Goal: Task Accomplishment & Management: Use online tool/utility

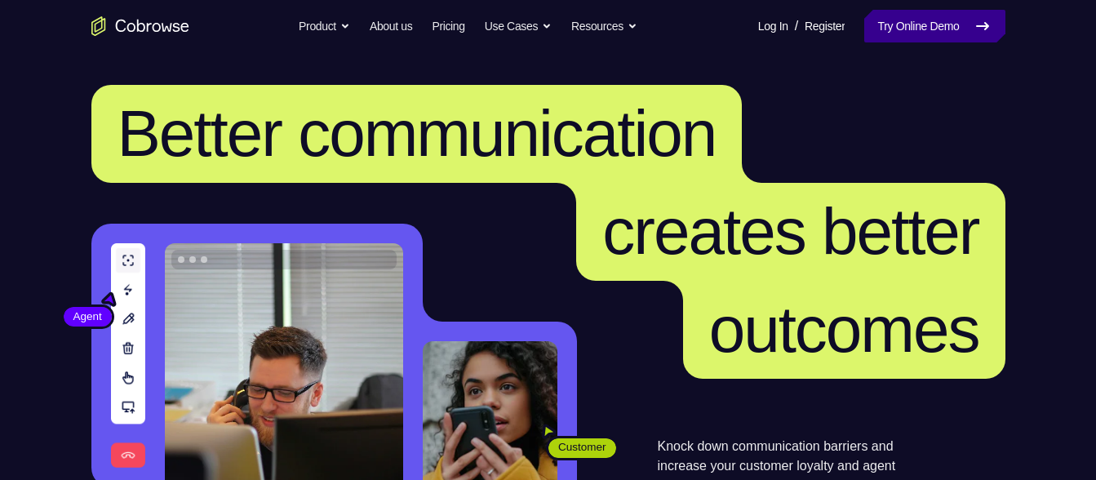
click at [945, 31] on link "Try Online Demo" at bounding box center [935, 26] width 140 height 33
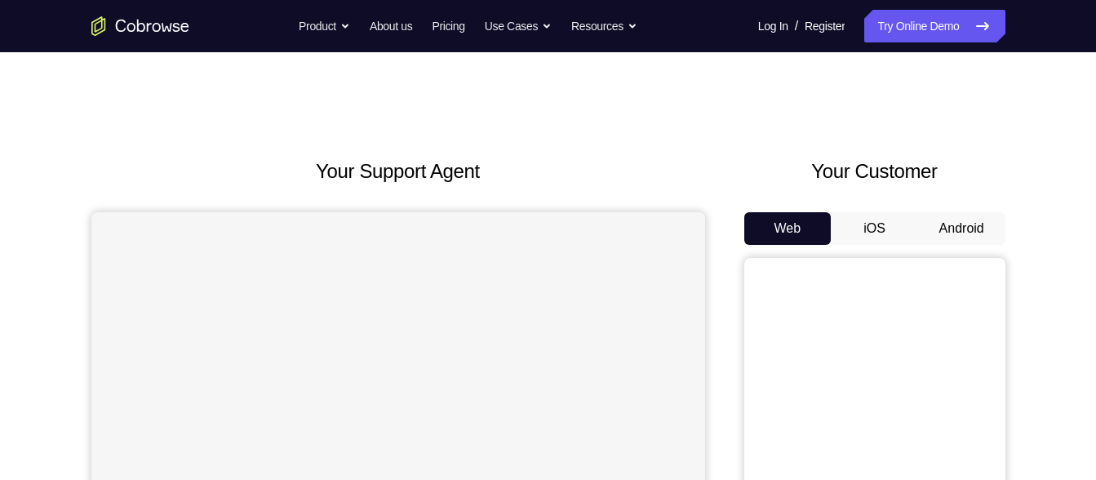
click at [933, 222] on button "Android" at bounding box center [961, 228] width 87 height 33
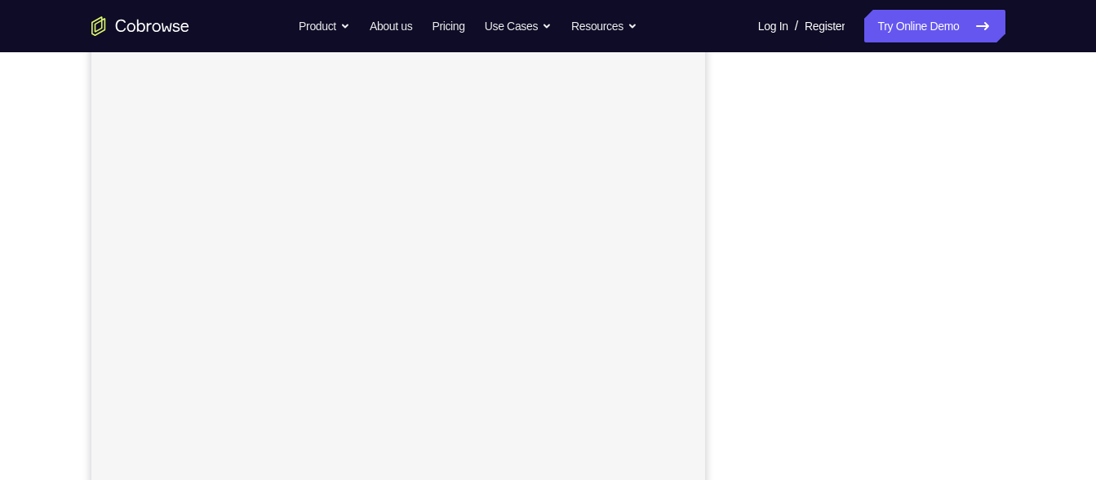
scroll to position [244, 0]
click at [918, 50] on nav "Go back Powerful, Flexible and Trustworthy. Avoid all extra friction for both A…" at bounding box center [548, 26] width 1096 height 52
drag, startPoint x: 798, startPoint y: 50, endPoint x: 1088, endPoint y: 261, distance: 359.4
click at [1088, 261] on div "Your Support Agent Your Customer Web iOS Android Next Steps We’d be happy to gi…" at bounding box center [548, 344] width 1096 height 1077
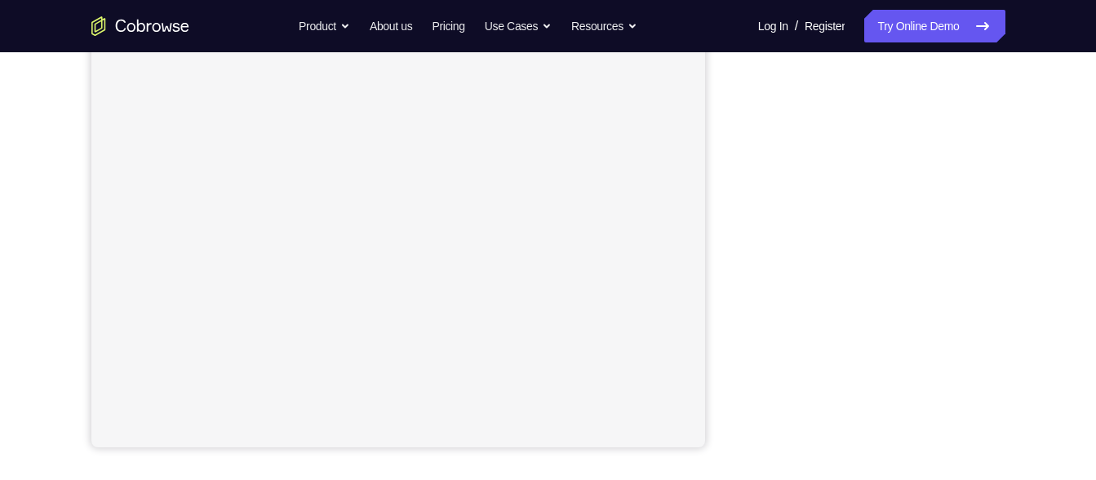
scroll to position [334, 0]
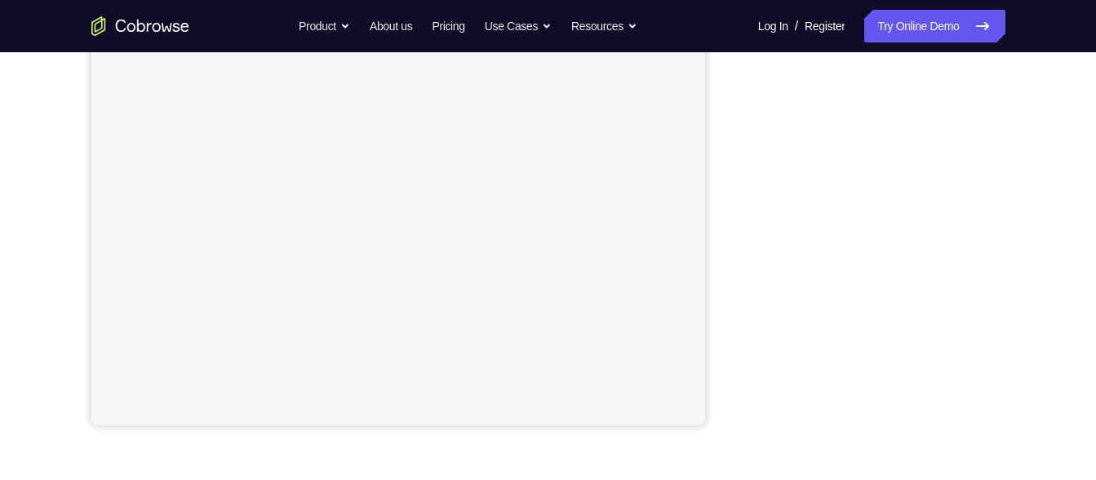
drag, startPoint x: 998, startPoint y: 283, endPoint x: 1015, endPoint y: 260, distance: 28.8
click at [1015, 260] on div "Your Support Agent Your Customer Web iOS Android Next Steps We’d be happy to gi…" at bounding box center [548, 256] width 1045 height 1077
drag, startPoint x: 717, startPoint y: 254, endPoint x: 731, endPoint y: 190, distance: 65.2
click at [731, 190] on div "Your Support Agent Your Customer Web iOS Android" at bounding box center [548, 108] width 914 height 603
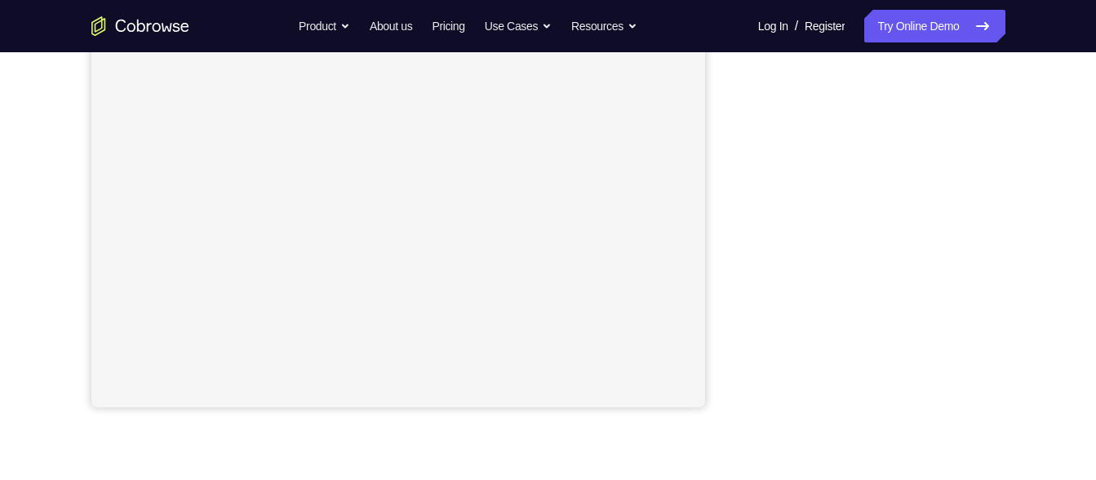
scroll to position [353, 0]
drag, startPoint x: 756, startPoint y: 207, endPoint x: 718, endPoint y: 292, distance: 93.2
click at [718, 292] on div "Your Support Agent Your Customer Web iOS Android" at bounding box center [548, 104] width 914 height 603
click at [1027, 241] on div "Your Support Agent Your Customer Web iOS Android Next Steps We’d be happy to gi…" at bounding box center [548, 237] width 1045 height 1077
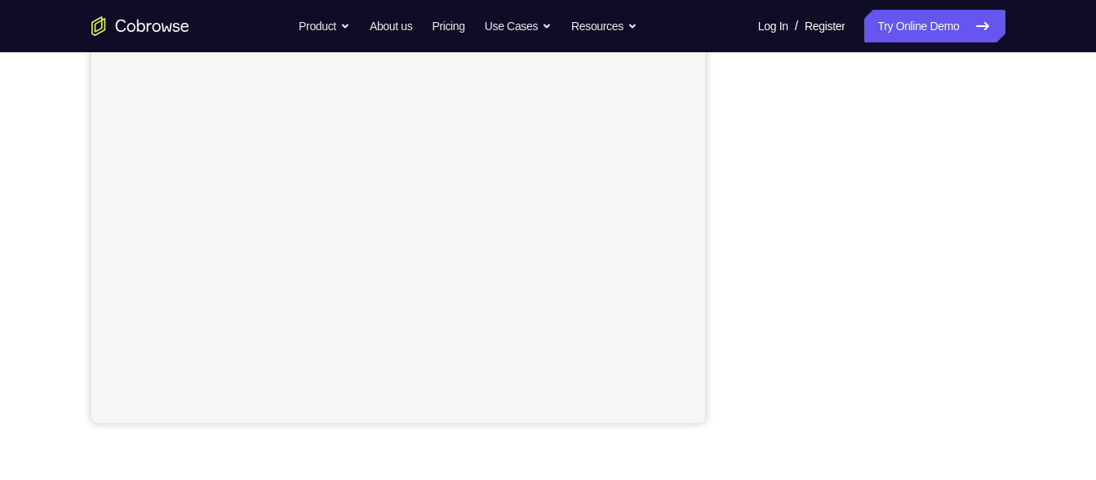
drag, startPoint x: 905, startPoint y: 51, endPoint x: 706, endPoint y: 266, distance: 293.5
click at [706, 266] on div "Your Support Agent Your Customer Web iOS Android" at bounding box center [548, 121] width 914 height 603
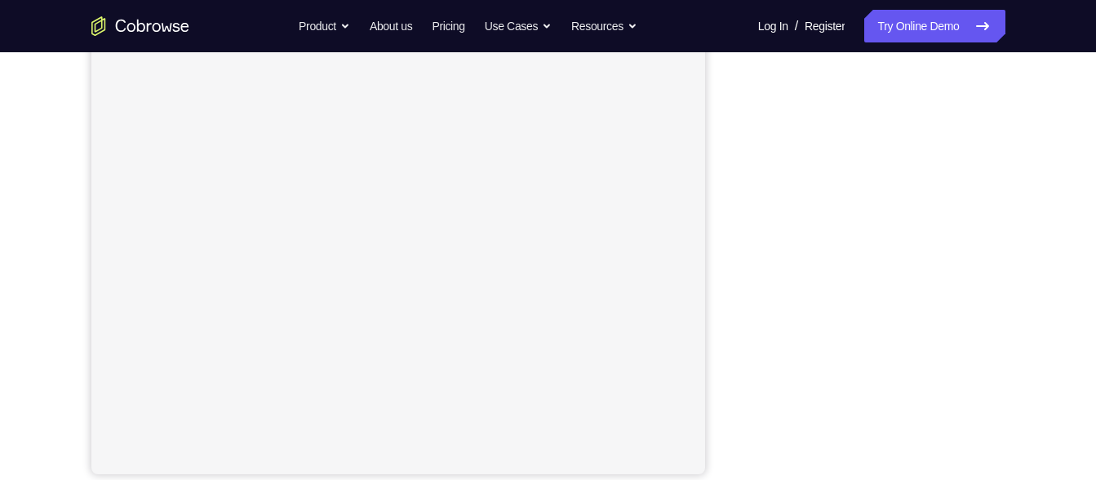
scroll to position [284, 0]
drag, startPoint x: 731, startPoint y: 267, endPoint x: 744, endPoint y: 290, distance: 25.9
click at [745, 290] on div at bounding box center [875, 225] width 261 height 502
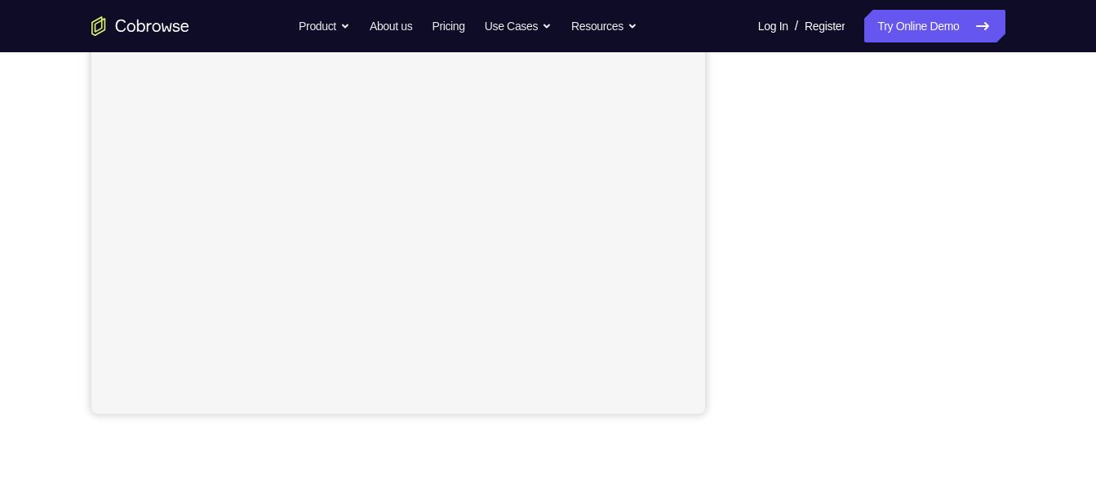
scroll to position [349, 0]
drag, startPoint x: 744, startPoint y: 290, endPoint x: 758, endPoint y: 273, distance: 22.1
click at [758, 273] on iframe at bounding box center [874, 167] width 233 height 490
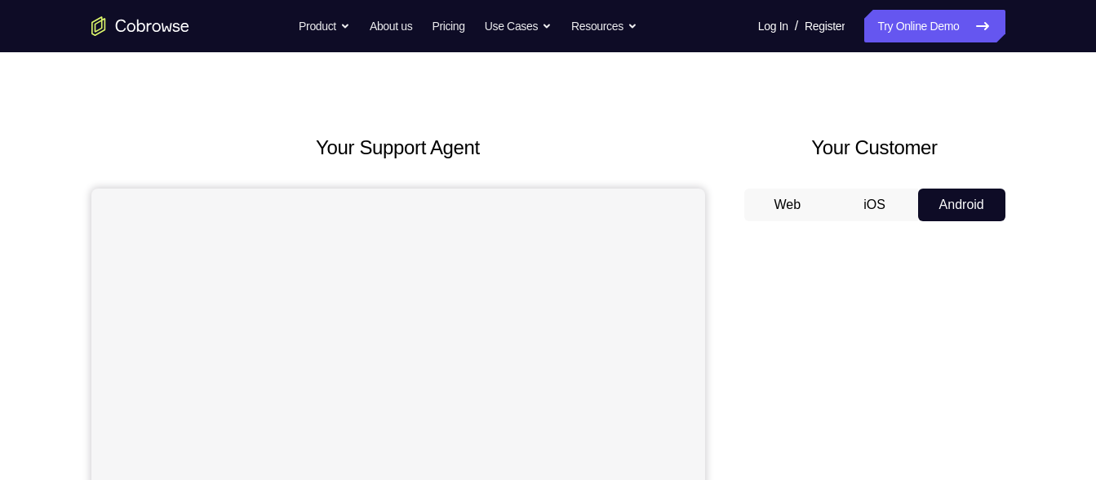
scroll to position [0, 0]
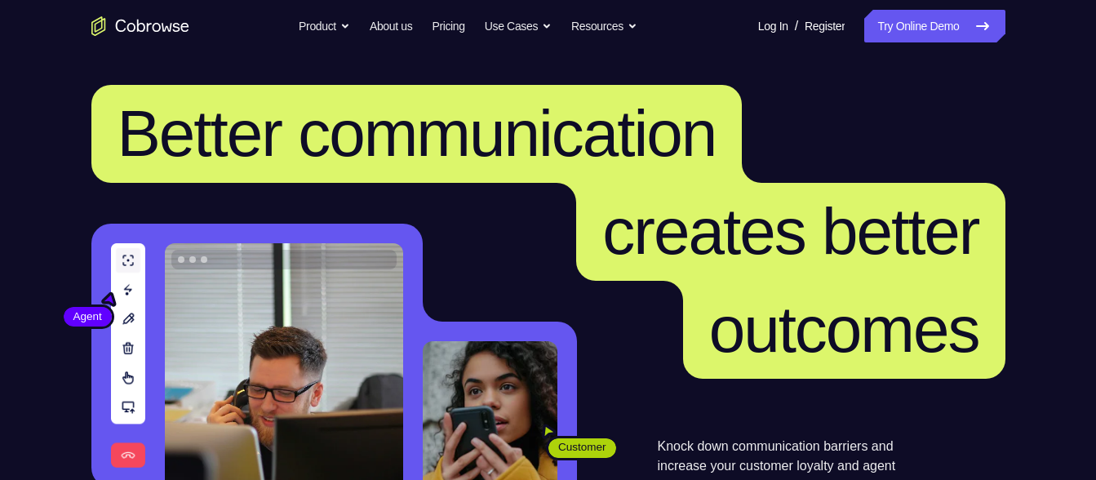
scroll to position [8, 0]
